Goal: Navigation & Orientation: Find specific page/section

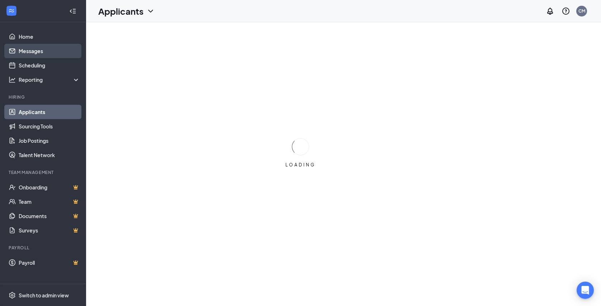
click at [27, 51] on link "Messages" at bounding box center [49, 51] width 61 height 14
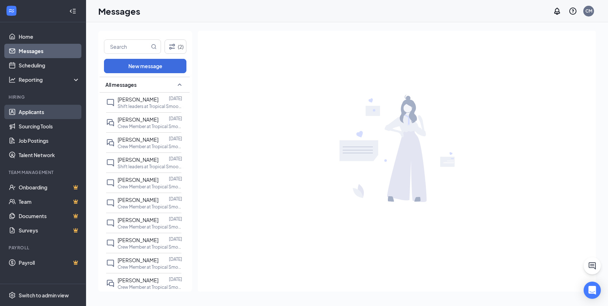
click at [29, 110] on link "Applicants" at bounding box center [49, 112] width 61 height 14
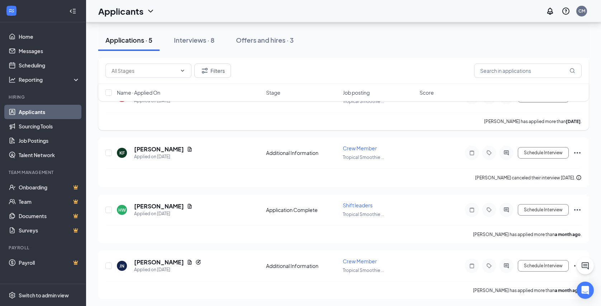
scroll to position [149, 0]
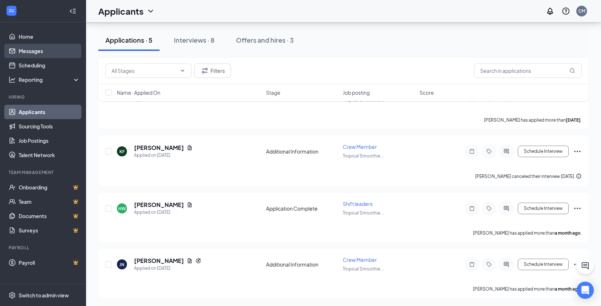
drag, startPoint x: 30, startPoint y: 47, endPoint x: 30, endPoint y: 51, distance: 4.3
click at [30, 48] on link "Messages" at bounding box center [49, 51] width 61 height 14
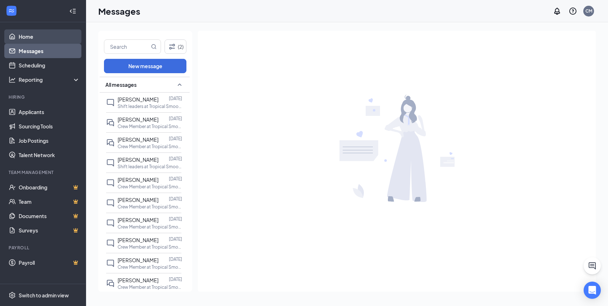
click at [28, 39] on link "Home" at bounding box center [49, 36] width 61 height 14
